Goal: Task Accomplishment & Management: Use online tool/utility

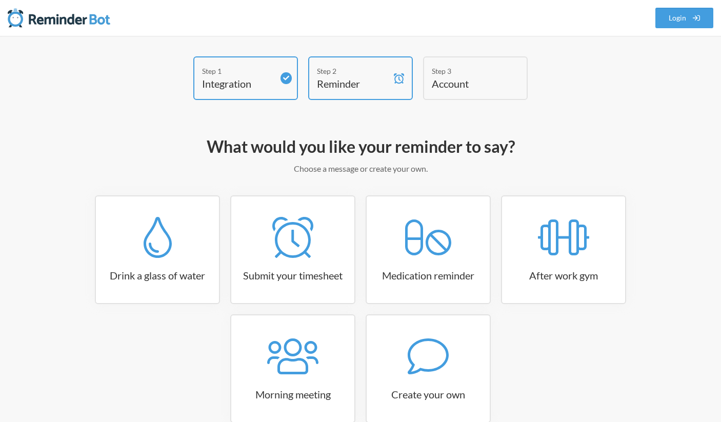
scroll to position [29, 0]
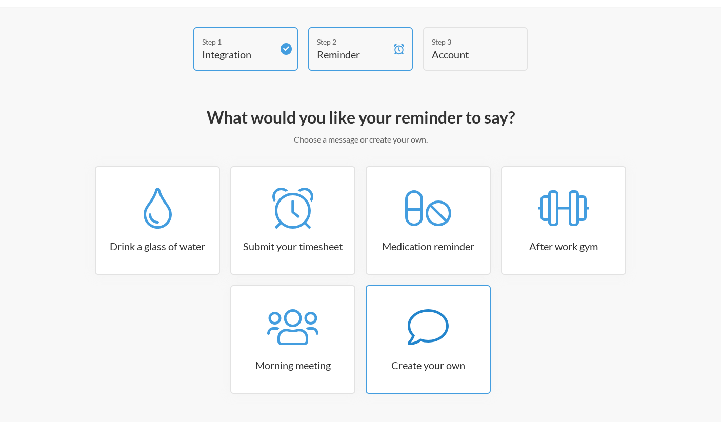
click at [406, 326] on div at bounding box center [427, 326] width 123 height 41
select select "09:30:00"
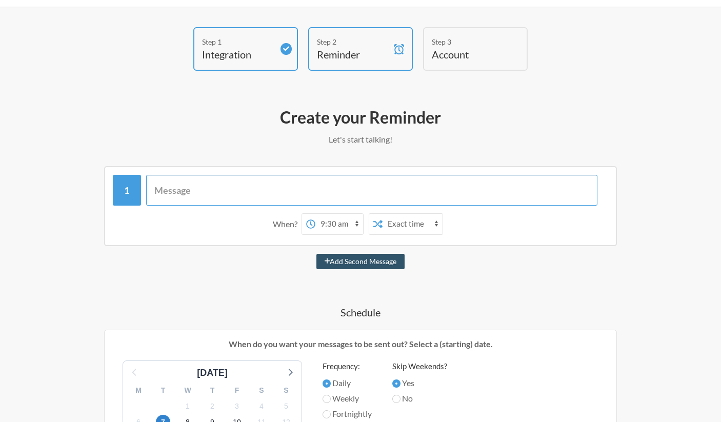
click at [309, 183] on input "text" at bounding box center [372, 190] width 452 height 31
type input "Un-Pin Pinned Promo Posts"
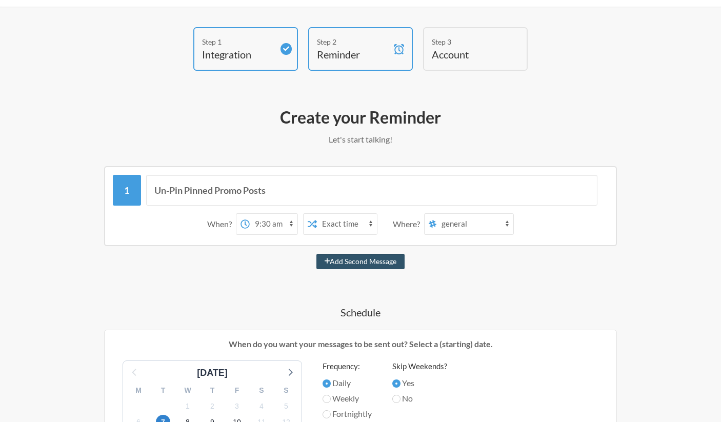
click at [271, 221] on select "12:00 am 12:15 am 12:30 am 12:45 am 1:00 am 1:15 am 1:30 am 1:45 am 2:00 am 2:1…" at bounding box center [274, 224] width 48 height 21
select select "08:45:00"
click at [250, 214] on select "12:00 am 12:15 am 12:30 am 12:45 am 1:00 am 1:15 am 1:30 am 1:45 am 2:00 am 2:1…" at bounding box center [274, 224] width 48 height 21
click at [453, 228] on select "general random fp-graphics bbm-area5one fundedpeaks-email creative-content atmo…" at bounding box center [474, 224] width 77 height 21
click at [467, 224] on select "general random fp-graphics bbm-area5one fundedpeaks-email creative-content atmo…" at bounding box center [474, 224] width 77 height 21
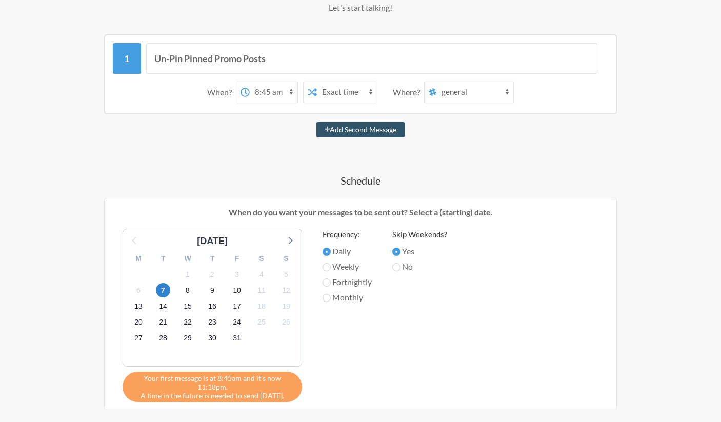
scroll to position [0, 0]
